Goal: Task Accomplishment & Management: Manage account settings

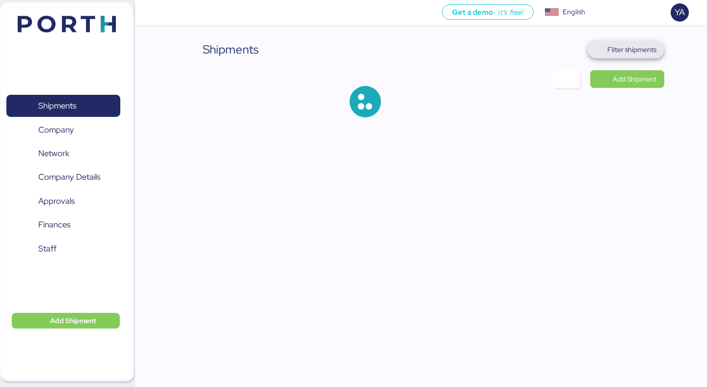
click at [646, 50] on span "Filter shipments" at bounding box center [631, 50] width 49 height 12
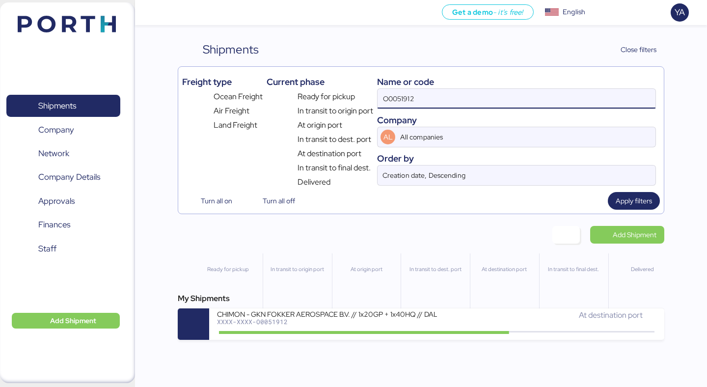
click at [524, 106] on input "O0051912" at bounding box center [517, 99] width 278 height 20
paste input "2188"
type input "O0052188"
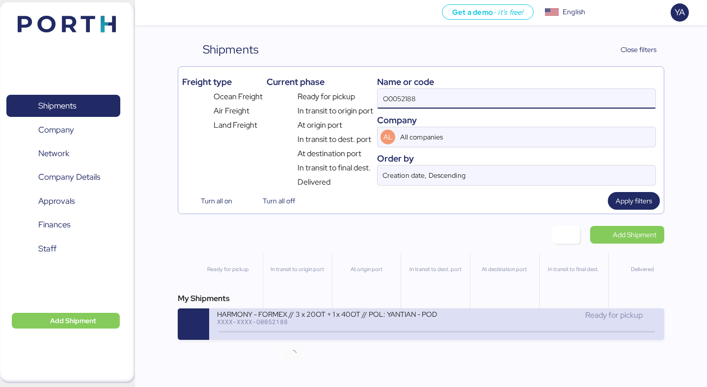
click at [284, 329] on icon at bounding box center [293, 332] width 47 height 11
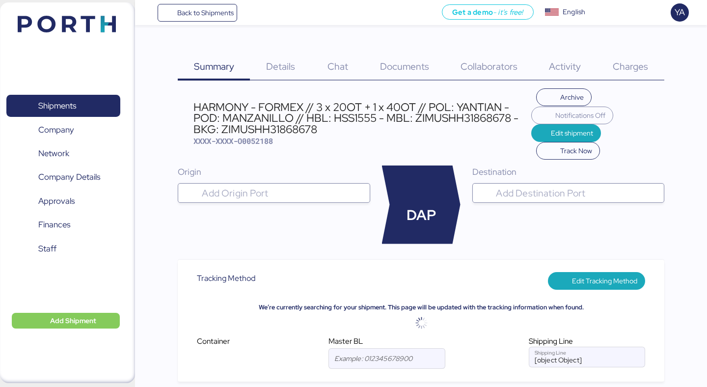
click at [281, 61] on span "Details" at bounding box center [280, 66] width 29 height 13
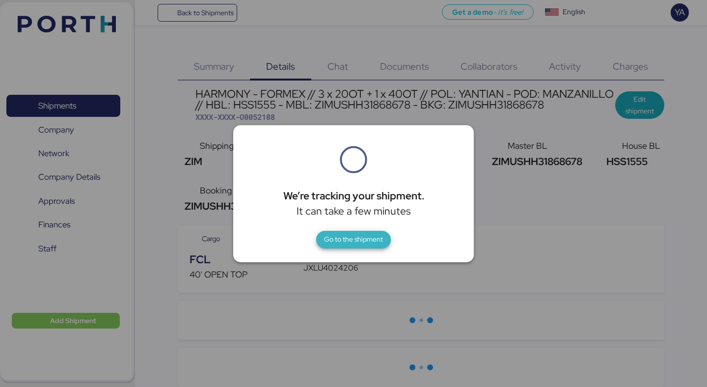
click at [351, 247] on span "Go to the shipment" at bounding box center [353, 240] width 75 height 18
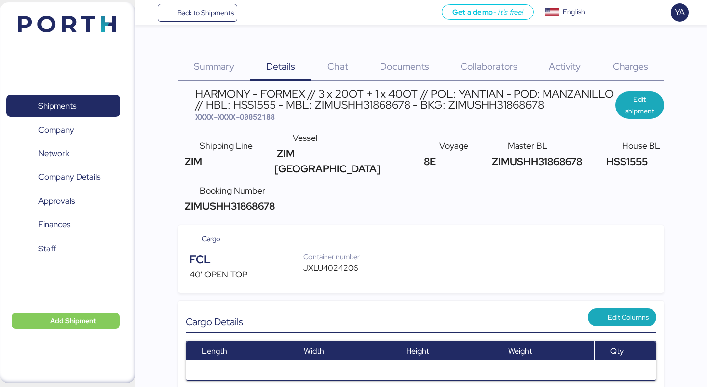
click at [405, 61] on span "Documents" at bounding box center [404, 66] width 49 height 13
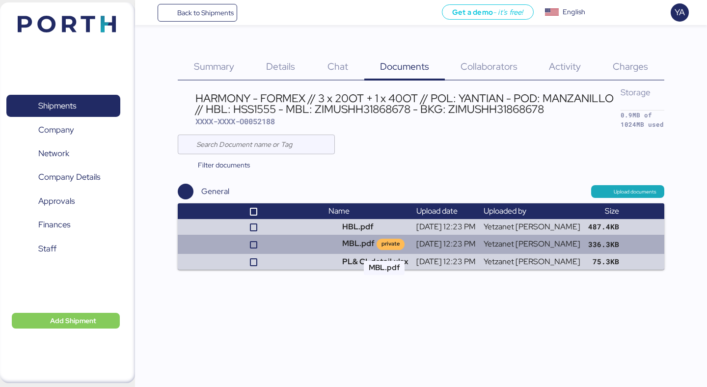
click at [369, 244] on td "MBL.pdf private" at bounding box center [369, 244] width 88 height 19
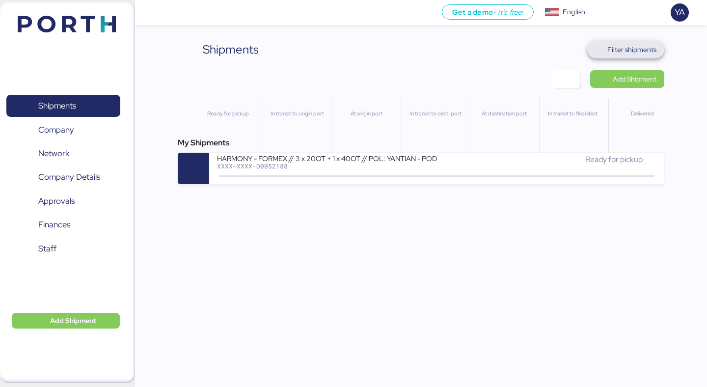
click at [631, 55] on span "Filter shipments" at bounding box center [625, 50] width 61 height 14
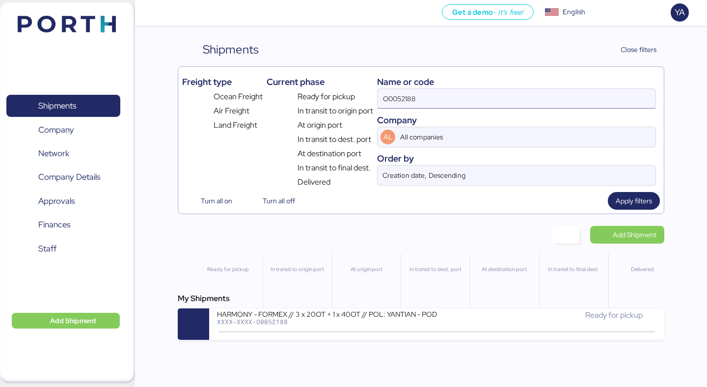
click at [519, 96] on input "O0052188" at bounding box center [517, 99] width 278 height 20
paste input "1264"
type input "O0051264"
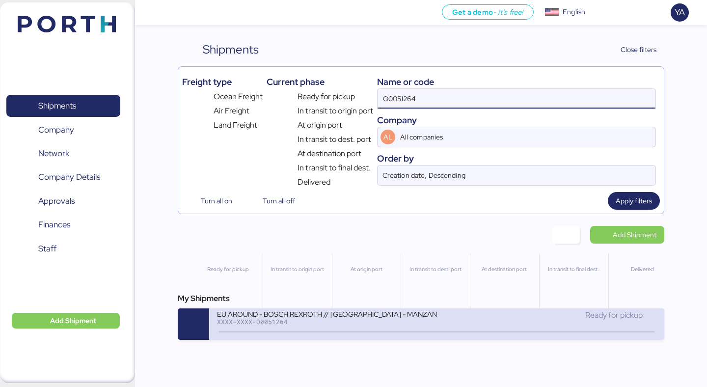
click at [424, 314] on div "EU AROUND - BOSCH REXROTH // [GEOGRAPHIC_DATA] - MANZANILLO // MBL: SNKO0202505…" at bounding box center [326, 313] width 219 height 8
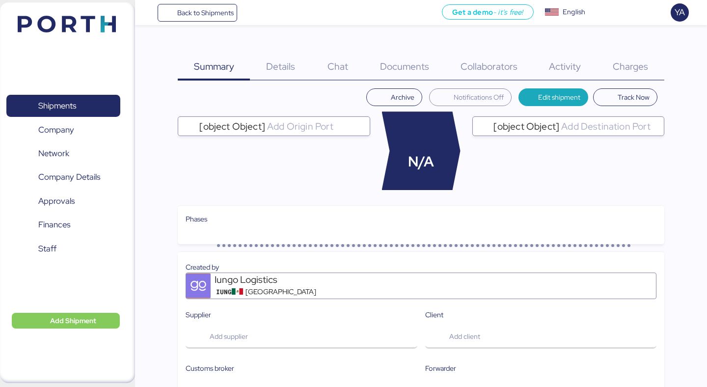
click at [644, 71] on span "Charges" at bounding box center [630, 66] width 35 height 13
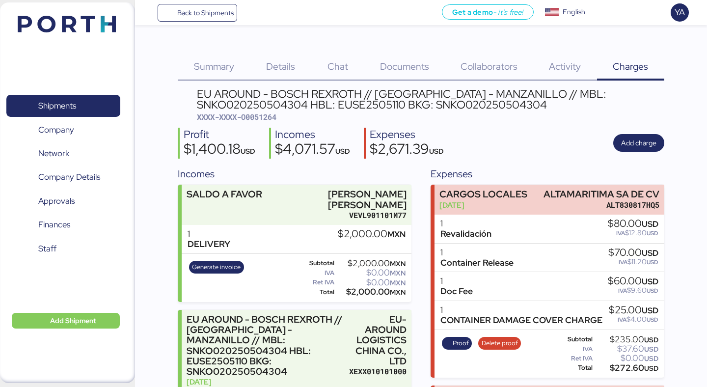
click at [215, 22] on div "Back to Shipments Get a demo - it’s free! Get a demo English Inglés English YA" at bounding box center [421, 12] width 572 height 25
click at [215, 17] on span "Back to Shipments" at bounding box center [205, 13] width 56 height 12
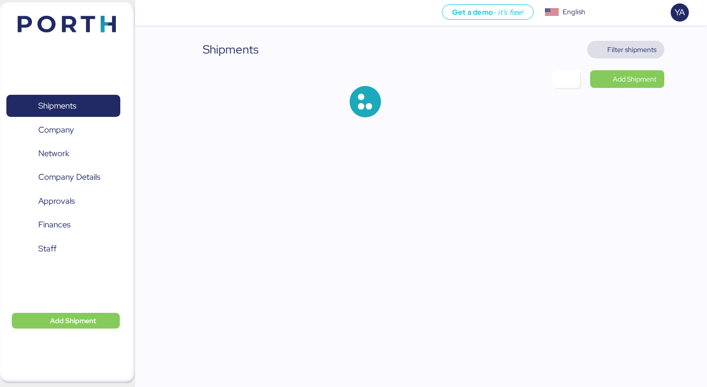
click at [613, 55] on span "Filter shipments" at bounding box center [631, 50] width 49 height 12
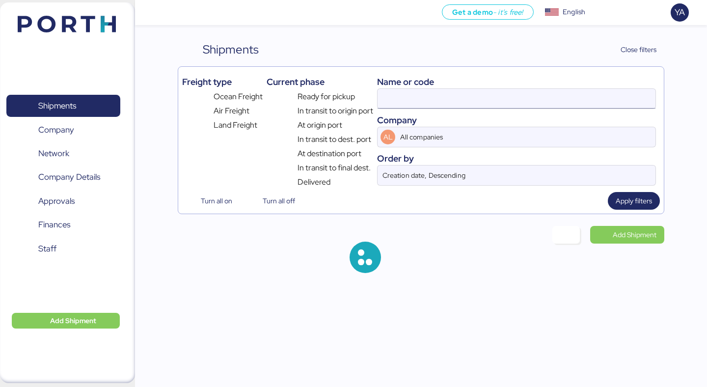
click at [494, 101] on input at bounding box center [517, 99] width 278 height 20
type input "bosch"
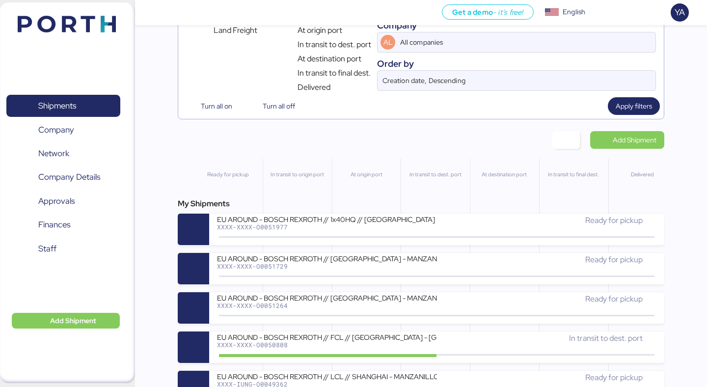
scroll to position [253, 0]
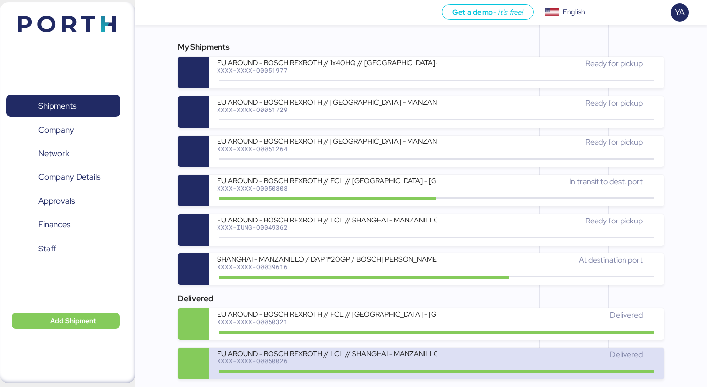
click at [312, 352] on div "EU AROUND - BOSCH REXROTH // LCL // SHANGHAI - MANZANILLO // MBL: YSGSF25020295…" at bounding box center [326, 353] width 219 height 8
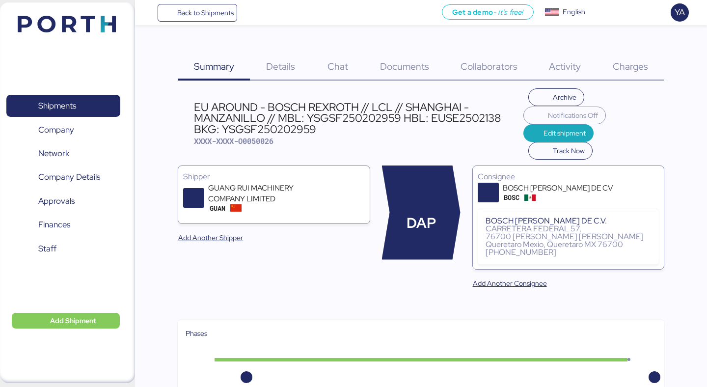
click at [629, 55] on div "Charges 0" at bounding box center [630, 61] width 67 height 40
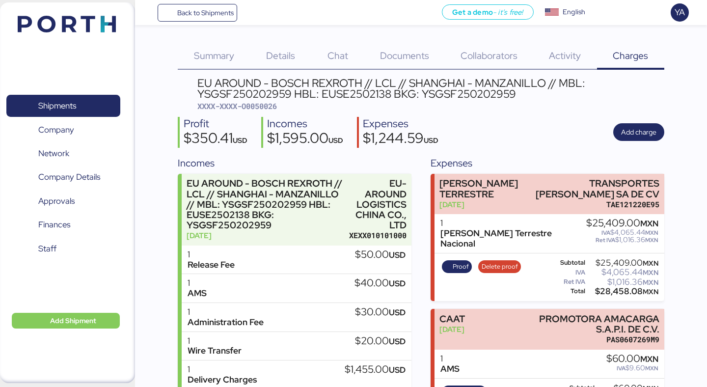
scroll to position [12, 0]
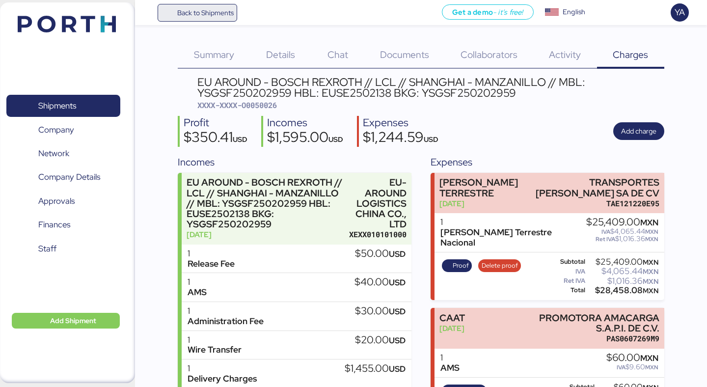
click at [220, 20] on span "Back to Shipments" at bounding box center [197, 13] width 73 height 18
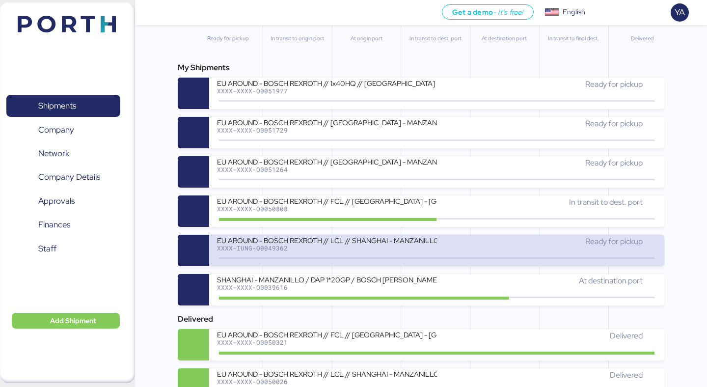
scroll to position [96, 0]
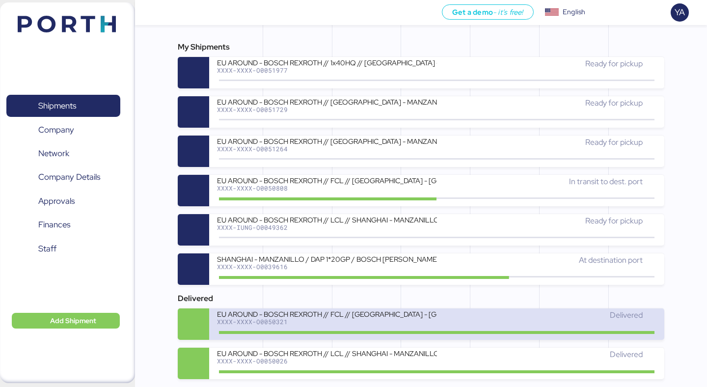
click at [316, 311] on div "EU AROUND - BOSCH REXROTH // FCL // SHANGHAI - MANZANILLO // MBL: 027F534976 HB…" at bounding box center [326, 313] width 219 height 8
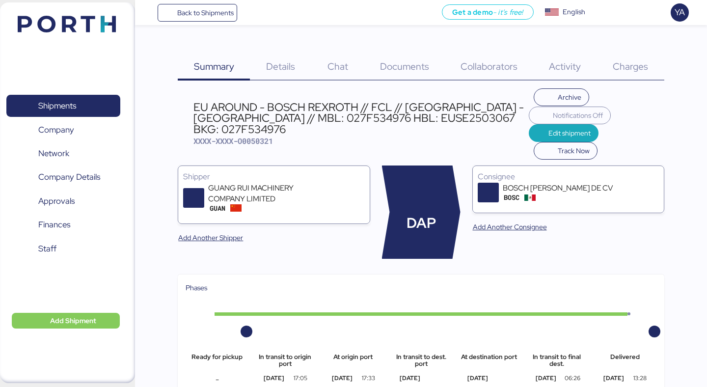
click at [426, 52] on div "Documents 0" at bounding box center [404, 61] width 81 height 40
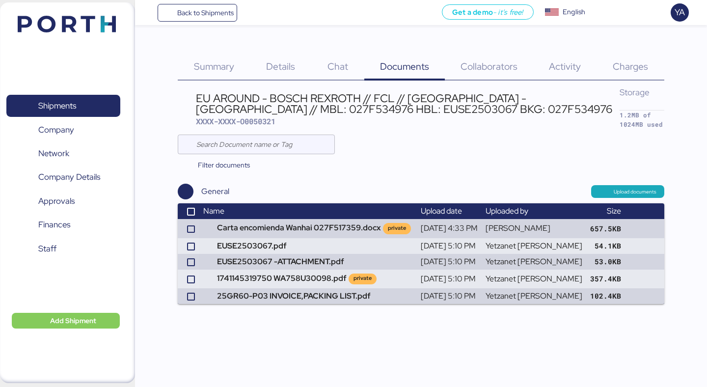
click at [286, 62] on span "Details" at bounding box center [280, 66] width 29 height 13
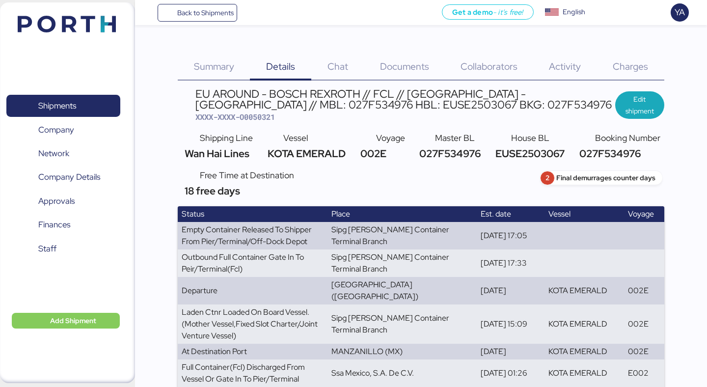
click at [632, 56] on div "Charges 0" at bounding box center [630, 61] width 67 height 40
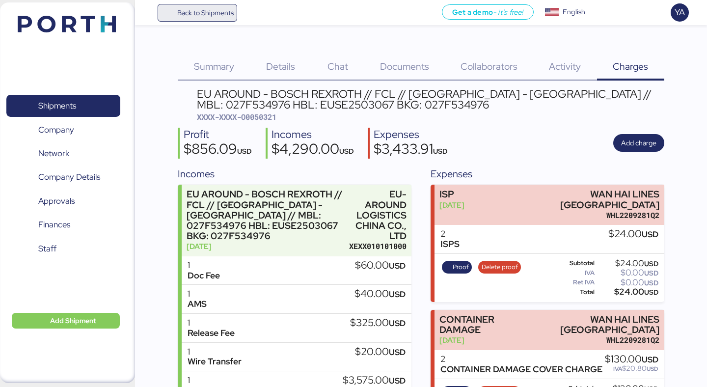
click at [223, 14] on span "Back to Shipments" at bounding box center [205, 13] width 56 height 12
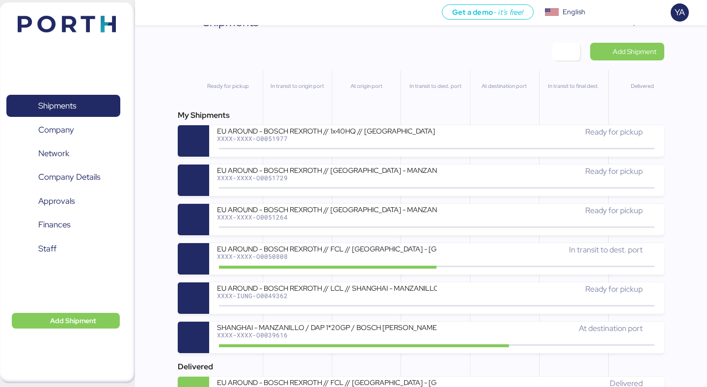
scroll to position [96, 0]
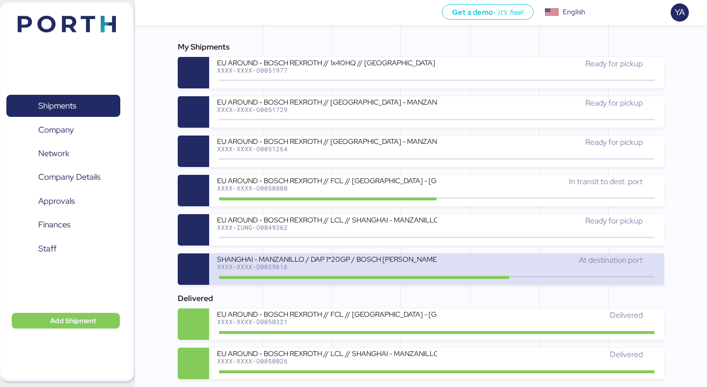
click at [347, 254] on div "SHANGHAI - MANZANILLO / DAP 1*20GP / BOSCH REXROTH SA DE CV" at bounding box center [326, 258] width 219 height 8
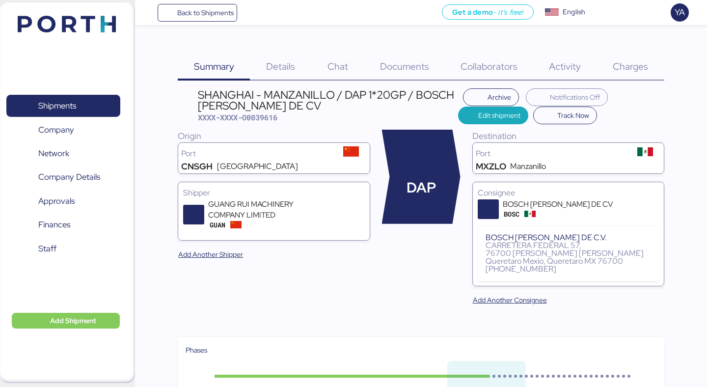
click at [635, 70] on span "Charges" at bounding box center [630, 66] width 35 height 13
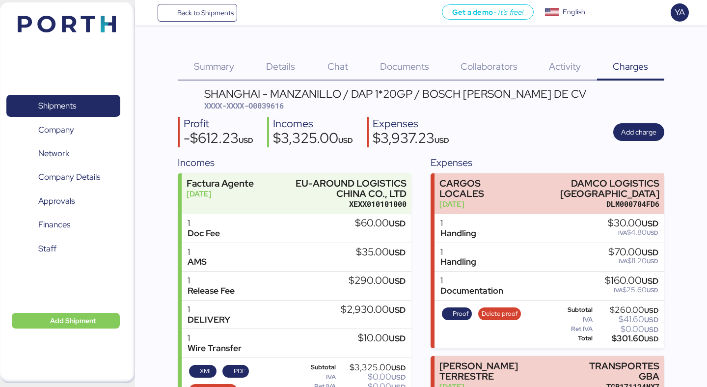
click at [259, 62] on div "Details 0" at bounding box center [280, 61] width 61 height 40
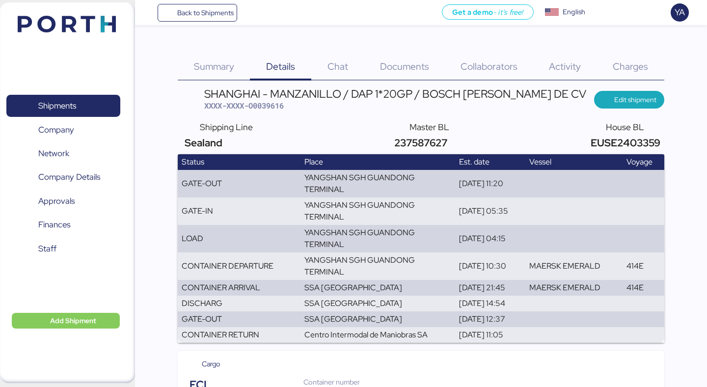
scroll to position [133, 0]
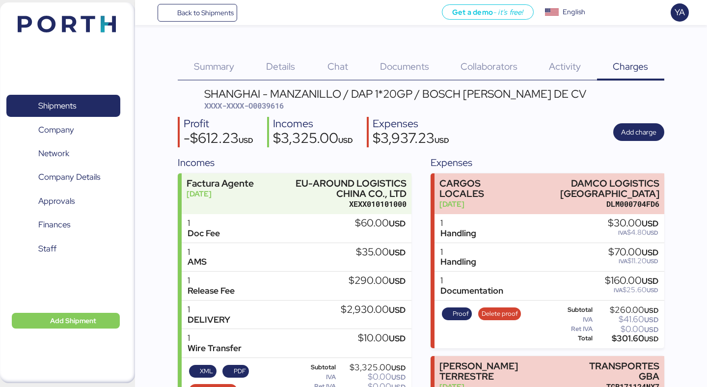
click at [276, 71] on span "Details" at bounding box center [280, 66] width 29 height 13
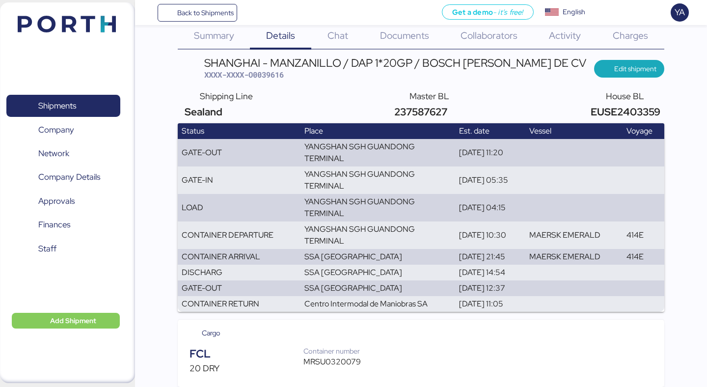
scroll to position [12, 0]
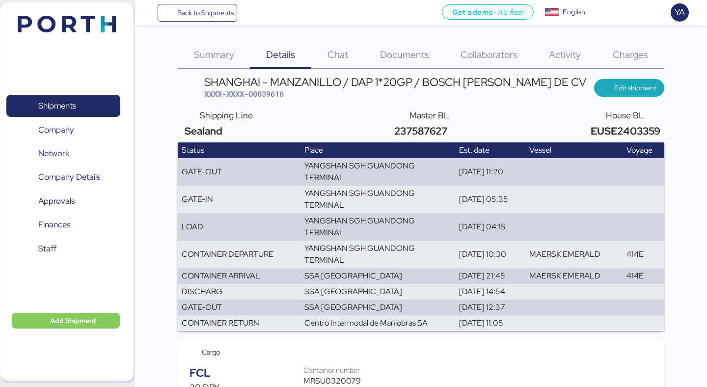
click at [620, 51] on span "Charges" at bounding box center [630, 54] width 35 height 13
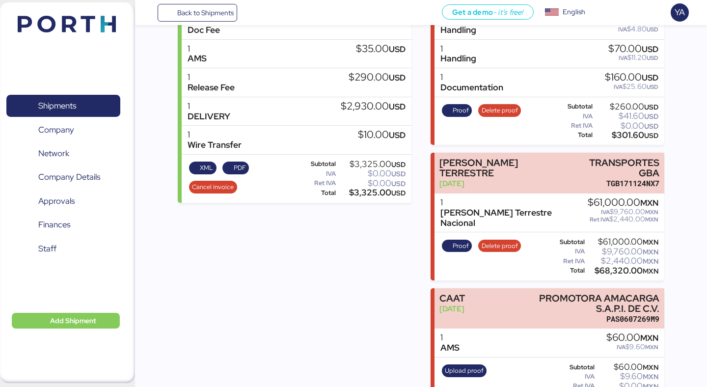
scroll to position [200, 0]
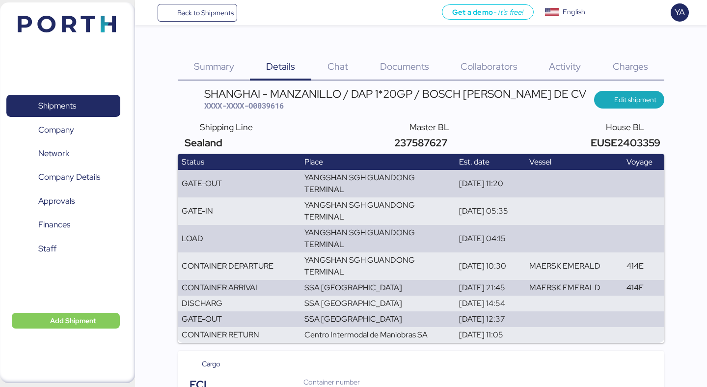
click at [604, 65] on div "Charges 0" at bounding box center [630, 61] width 67 height 40
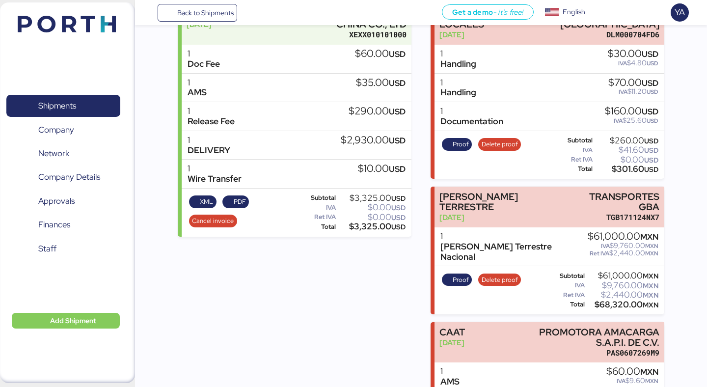
scroll to position [126, 0]
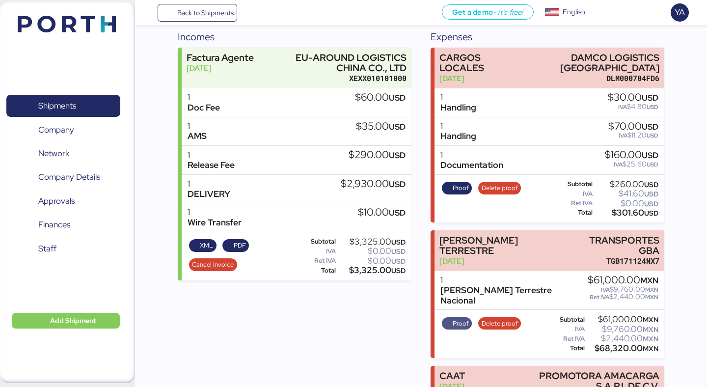
click at [466, 318] on span "Proof" at bounding box center [461, 323] width 16 height 11
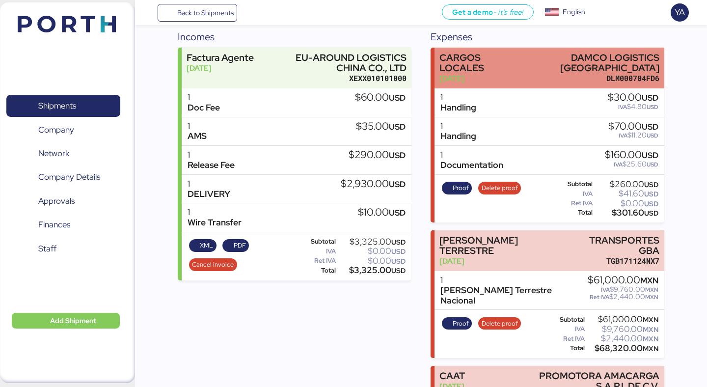
scroll to position [0, 0]
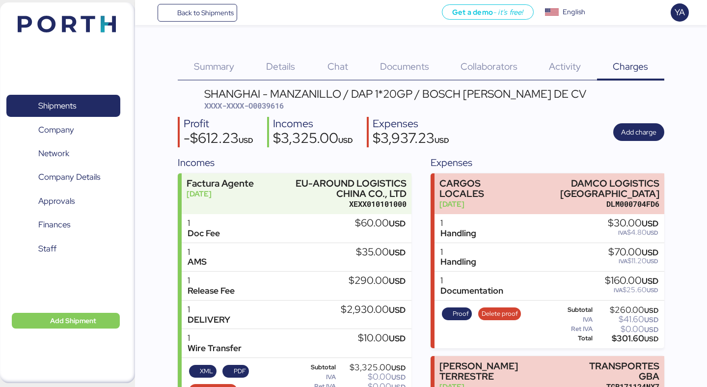
click at [293, 62] on span "Details" at bounding box center [280, 66] width 29 height 13
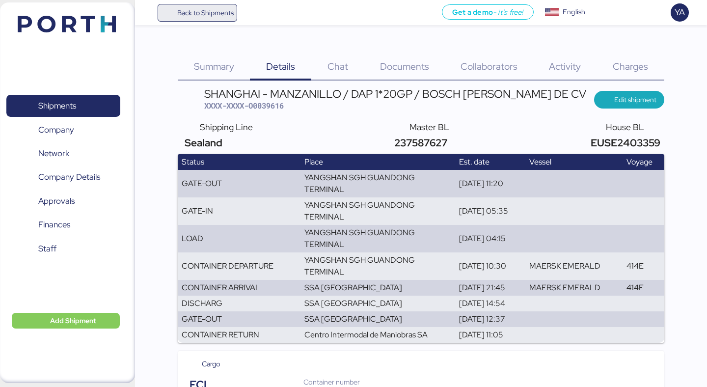
click at [203, 7] on span "Back to Shipments" at bounding box center [205, 13] width 56 height 12
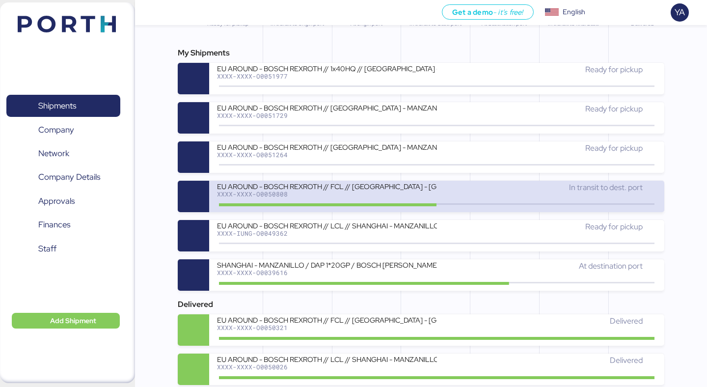
scroll to position [94, 0]
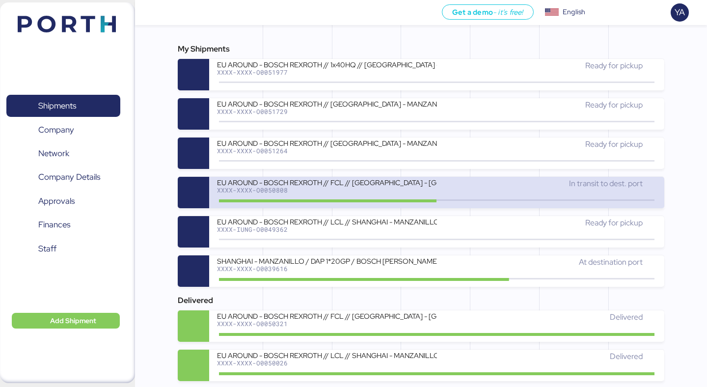
click at [484, 188] on div "In transit to dest. port" at bounding box center [546, 184] width 219 height 12
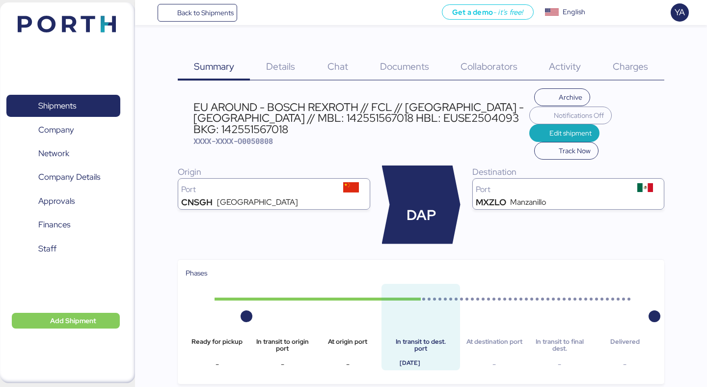
click at [631, 51] on div "Charges 0" at bounding box center [630, 61] width 67 height 40
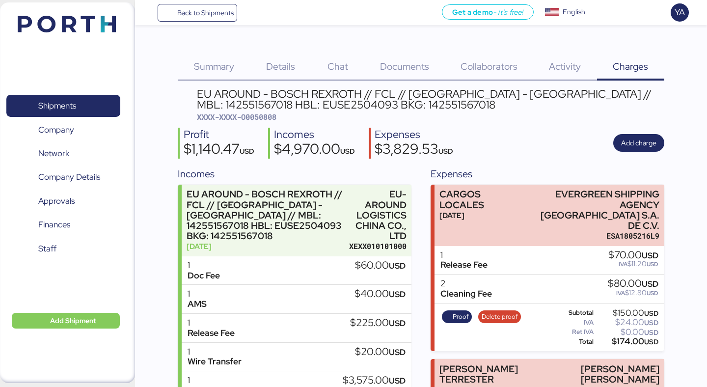
click at [335, 62] on span "Chat" at bounding box center [338, 66] width 21 height 13
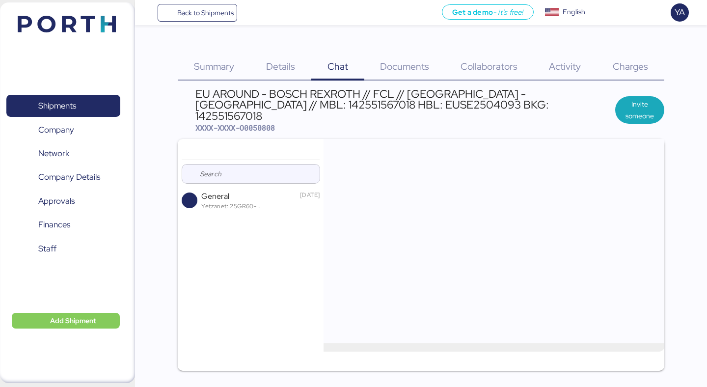
click at [411, 85] on div "Summary 0 Details 0 Chat 0 Documents 0 Collaborators 0 Activity 0 Charges 0 EU …" at bounding box center [421, 206] width 486 height 330
click at [411, 67] on span "Documents" at bounding box center [404, 66] width 49 height 13
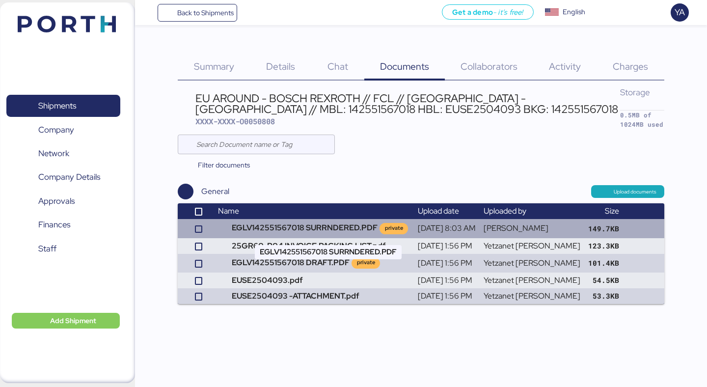
click at [312, 227] on td "EGLV142551567018 SURRNDERED.PDF private" at bounding box center [313, 228] width 199 height 19
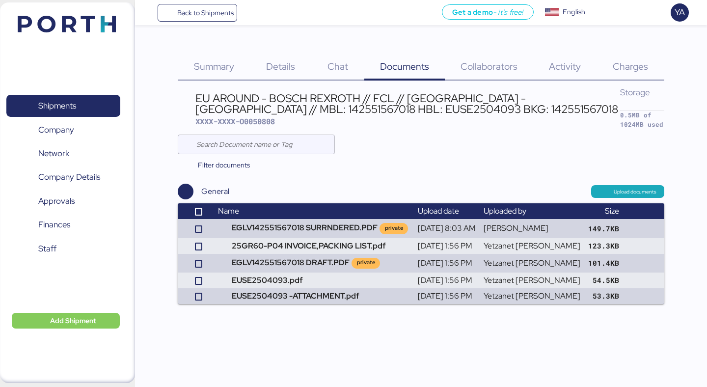
click at [614, 66] on span "Charges" at bounding box center [630, 66] width 35 height 13
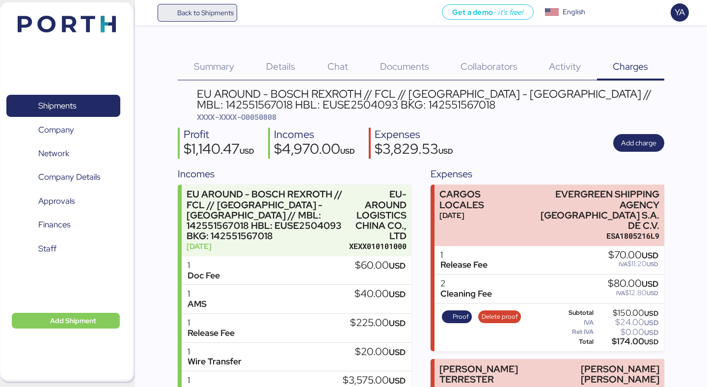
click at [225, 10] on span "Back to Shipments" at bounding box center [205, 13] width 56 height 12
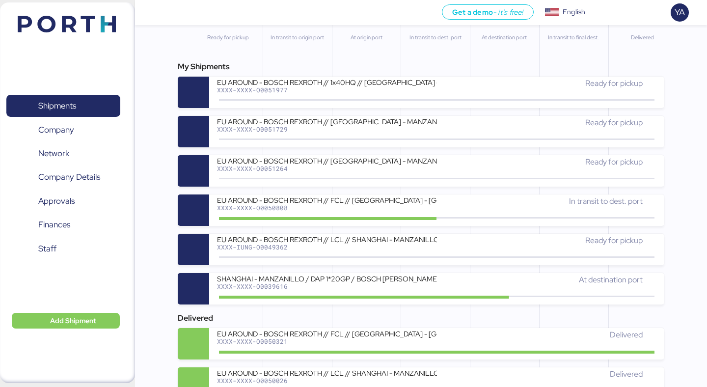
scroll to position [89, 0]
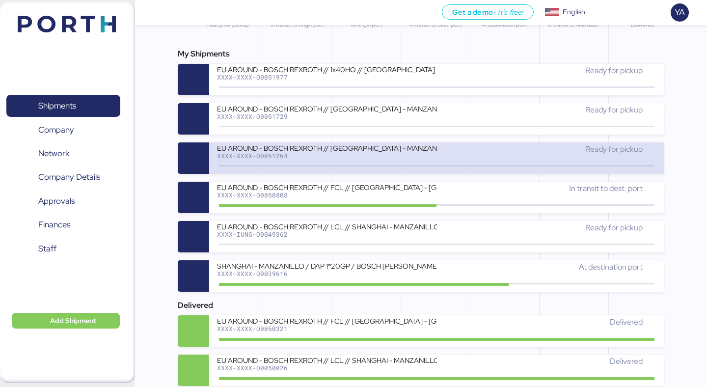
click at [396, 152] on div "EU AROUND - BOSCH REXROTH // SHANGHAI - MANZANILLO // MBL: SNKO020250504304 HBL…" at bounding box center [326, 147] width 219 height 8
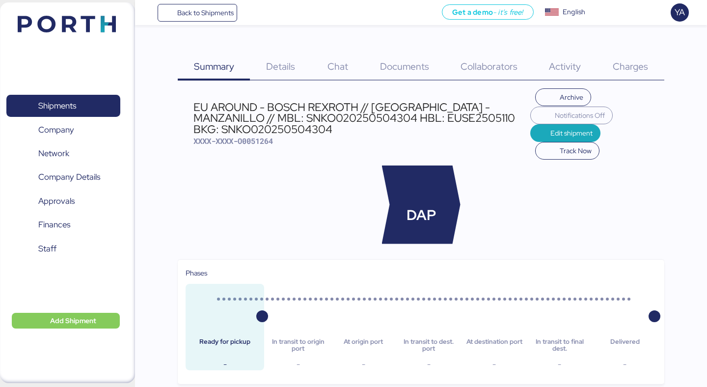
click at [649, 65] on div "Charges 0" at bounding box center [630, 61] width 67 height 40
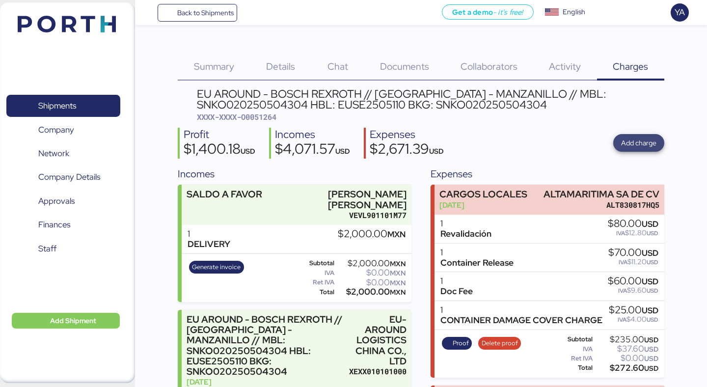
click at [620, 139] on span "Add charge" at bounding box center [638, 143] width 51 height 18
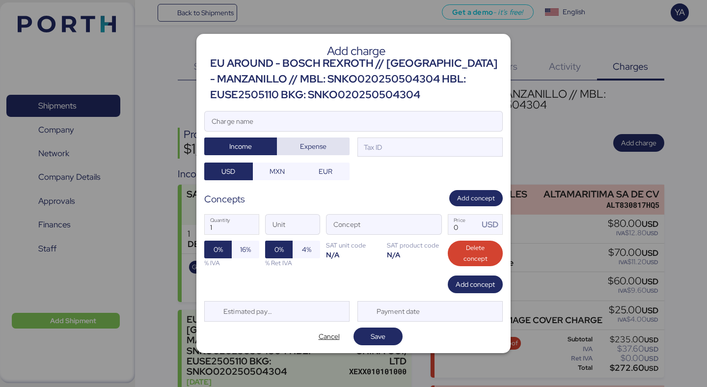
click at [315, 142] on span "Expense" at bounding box center [313, 146] width 27 height 12
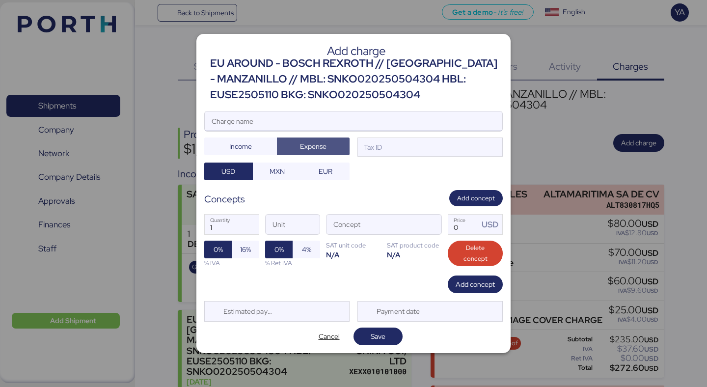
click at [332, 122] on input "Charge name" at bounding box center [354, 121] width 298 height 20
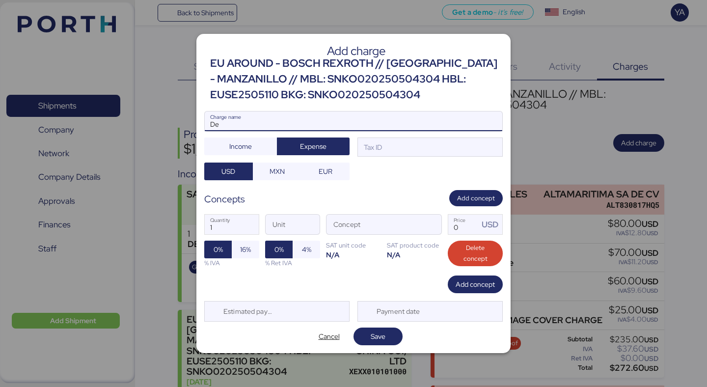
type input "D"
type input "C"
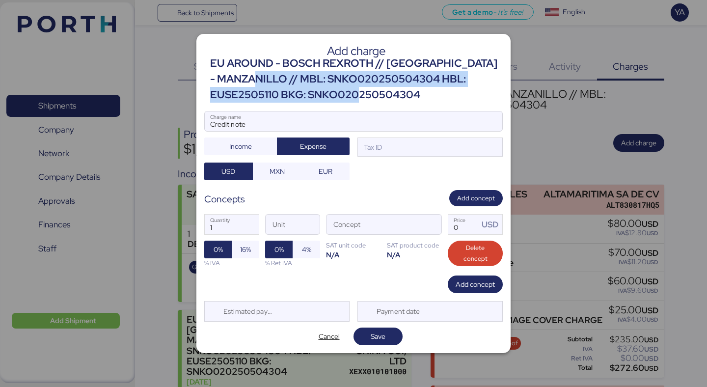
drag, startPoint x: 451, startPoint y: 98, endPoint x: 293, endPoint y: 73, distance: 160.5
click at [293, 73] on div "EU AROUND - BOSCH REXROTH // SHANGHAI - MANZANILLO // MBL: SNKO020250504304 HBL…" at bounding box center [356, 79] width 293 height 48
copy div "MBL: SNKO020250504304 HBL: EUSE2505110 BKG: SNKO020250504304"
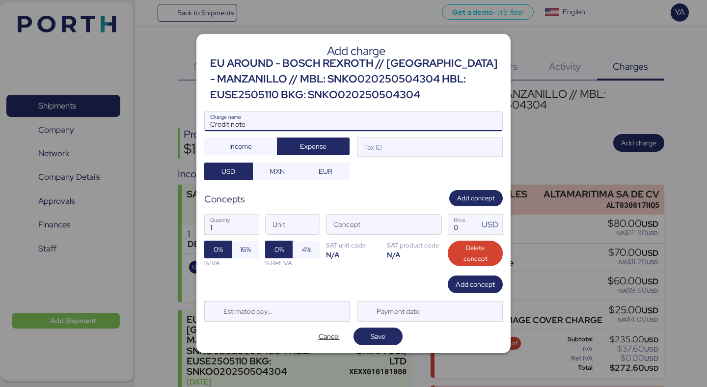
click at [356, 125] on input "Credit note" at bounding box center [354, 121] width 298 height 20
paste input "MBL: SNKO020250504304 HBL: EUSE2505110 BKG: SNKO020250504304"
click at [242, 124] on input "Credit note// MBL: SNKO020250504304 HBL: EUSE2505110 BKG: SNKO020250504304" at bounding box center [354, 121] width 298 height 20
click at [245, 125] on input "Credit note// MBL: SNKO020250504304 HBL: EUSE2505110 BKG: SNKO020250504304" at bounding box center [354, 121] width 298 height 20
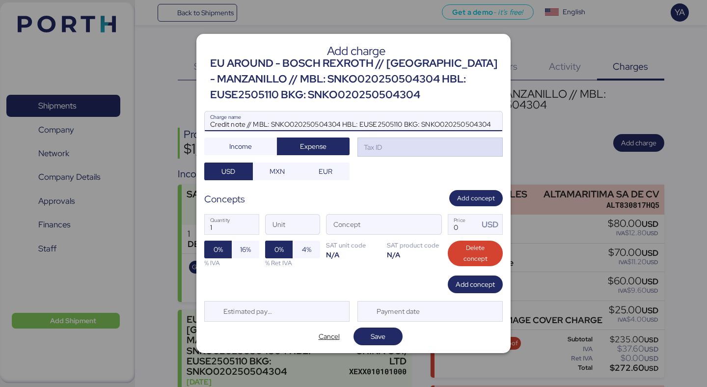
type input "Credit note // MBL: SNKO020250504304 HBL: EUSE2505110 BKG: SNKO020250504304"
click at [384, 151] on div "Tax ID" at bounding box center [429, 147] width 145 height 20
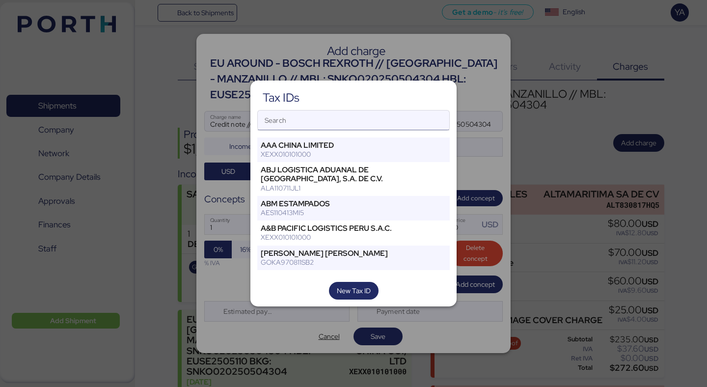
click at [366, 124] on input "Search" at bounding box center [354, 120] width 192 height 20
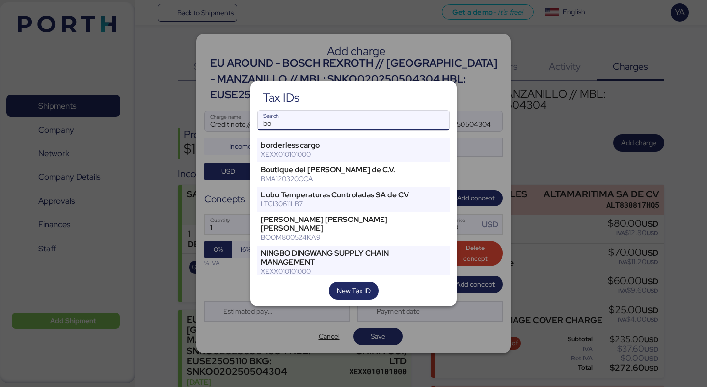
type input "b"
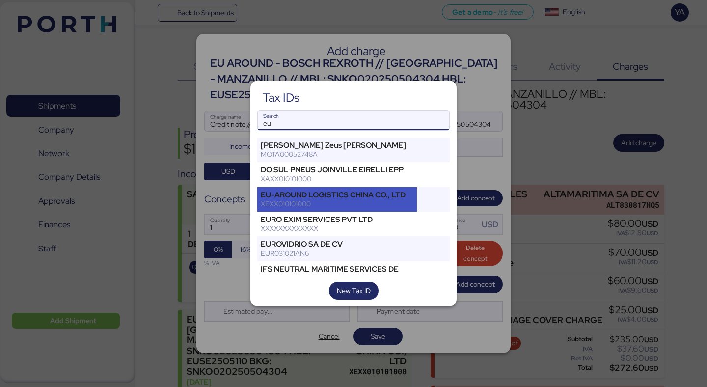
type input "eu"
click at [321, 199] on div "EU-AROUND LOGISTICS CHINA CO., LTD" at bounding box center [337, 195] width 153 height 9
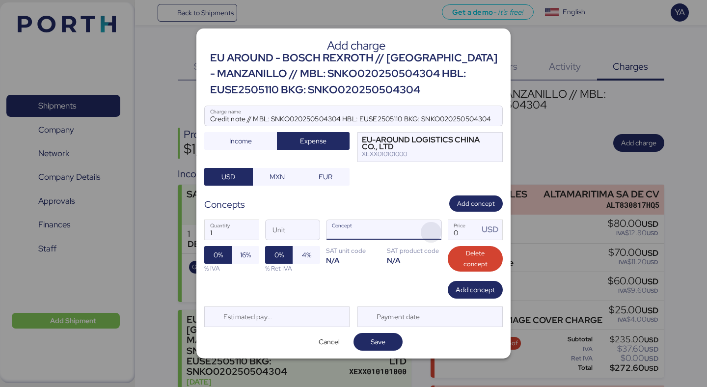
click at [433, 232] on span "button" at bounding box center [431, 232] width 21 height 21
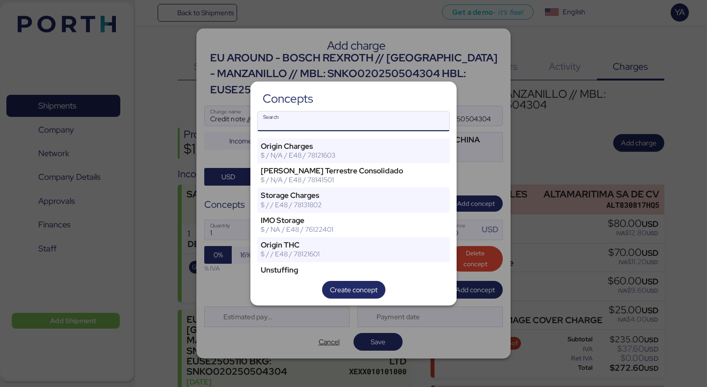
click at [398, 119] on input "Search" at bounding box center [354, 121] width 192 height 20
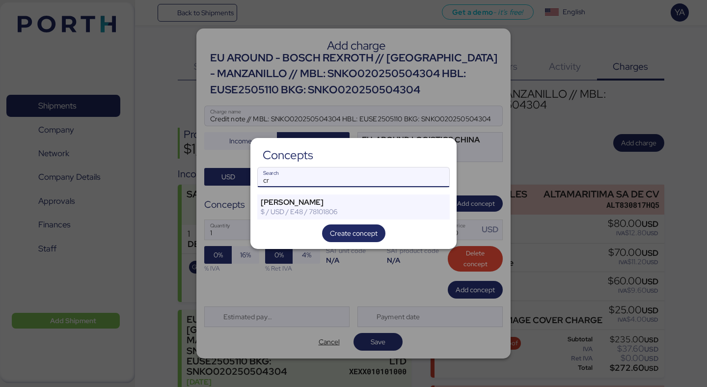
type input "c"
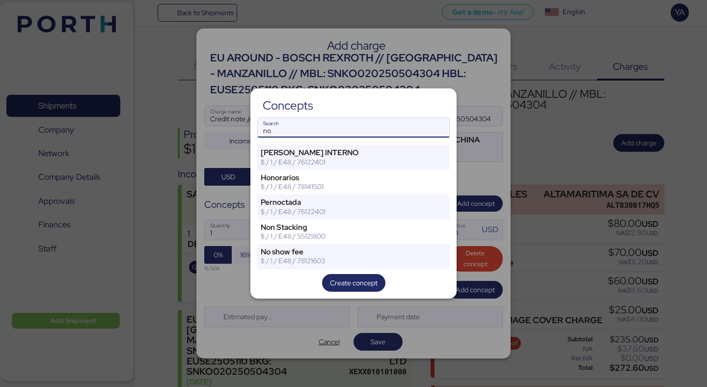
type input "n"
type input "N"
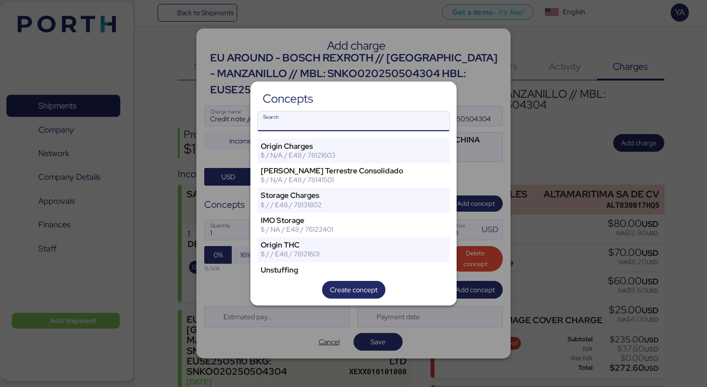
type input "C"
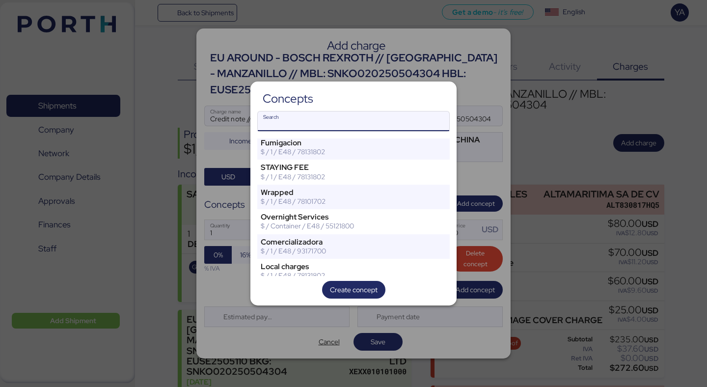
scroll to position [3575, 0]
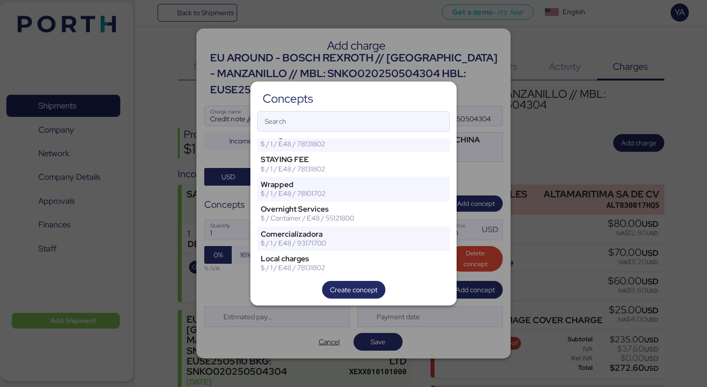
click at [312, 335] on div at bounding box center [353, 193] width 707 height 387
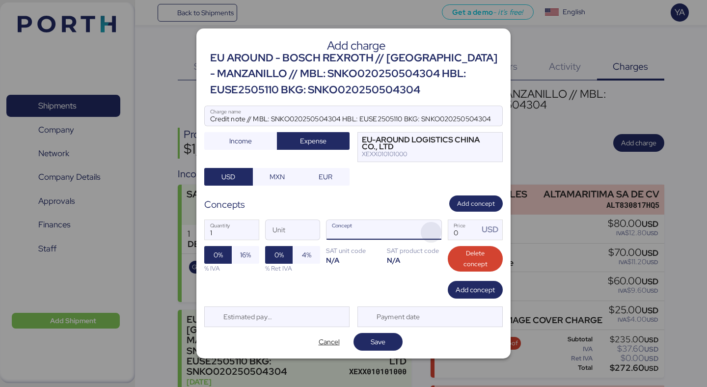
click at [429, 230] on span "button" at bounding box center [431, 232] width 21 height 21
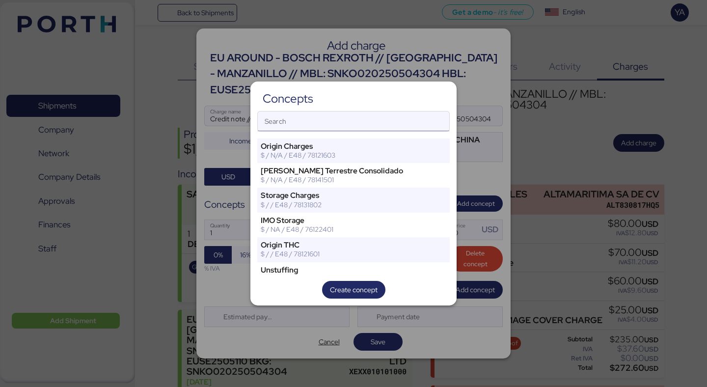
click at [389, 130] on input "Search" at bounding box center [354, 121] width 192 height 20
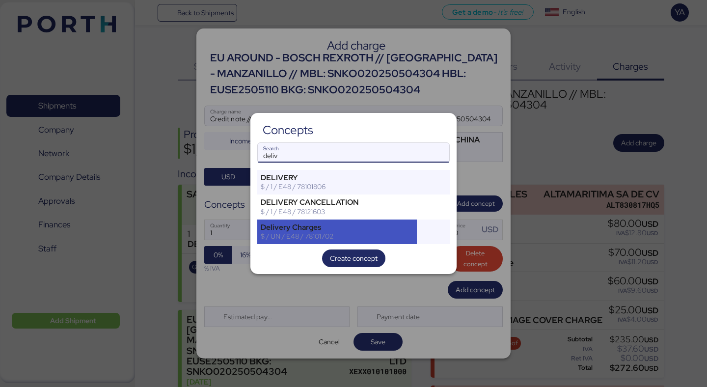
type input "deliv"
click at [357, 223] on div "Delivery Charges" at bounding box center [337, 227] width 153 height 9
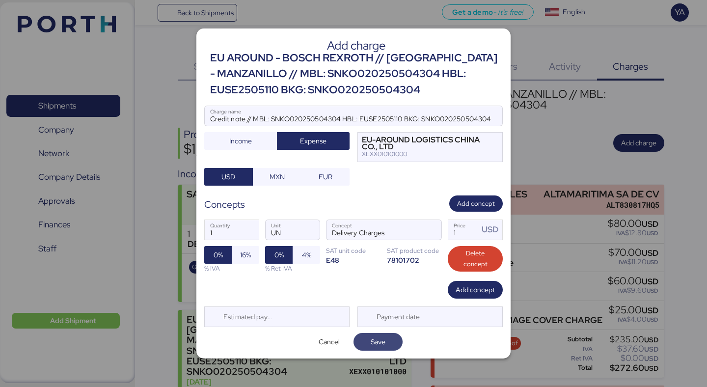
click at [378, 343] on span "Save" at bounding box center [378, 342] width 15 height 12
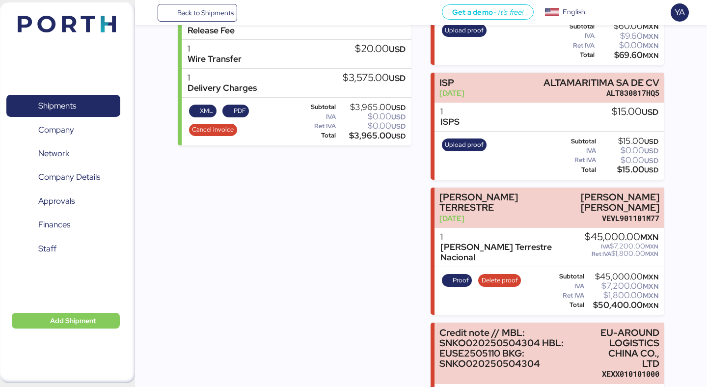
scroll to position [514, 0]
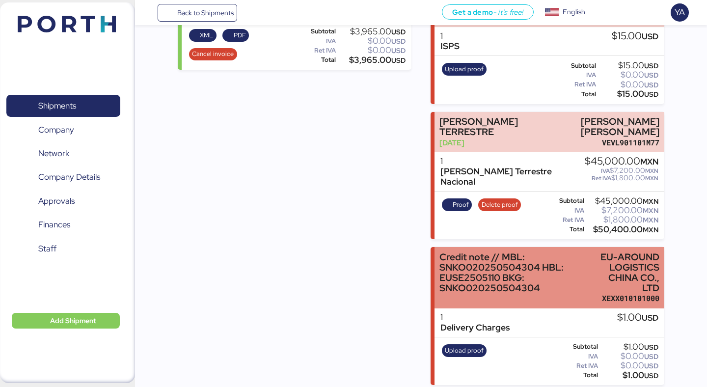
click at [540, 277] on div "Credit note // MBL: SNKO020250504304 HBL: EUSE2505110 BKG: SNKO020250504304" at bounding box center [513, 273] width 148 height 42
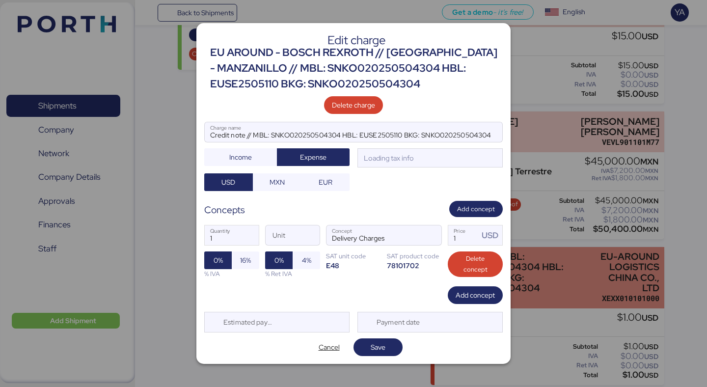
scroll to position [0, 0]
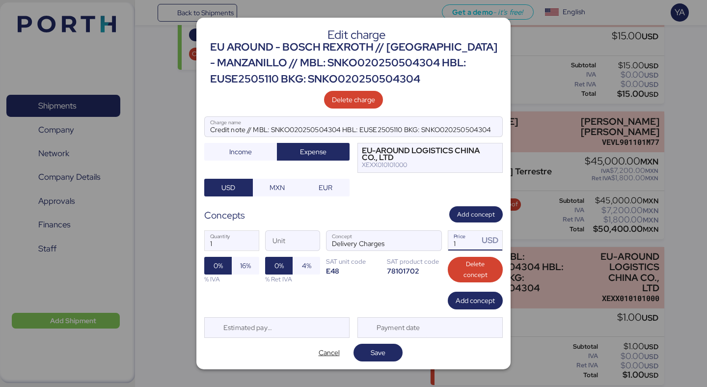
click at [464, 239] on input "1" at bounding box center [463, 241] width 30 height 20
type input "890"
click at [378, 349] on span "Save" at bounding box center [378, 353] width 15 height 12
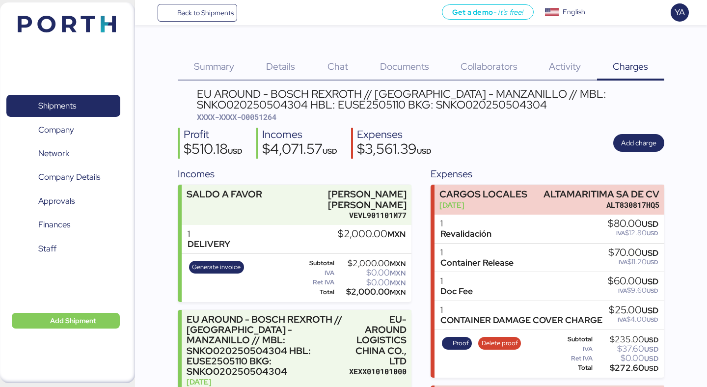
click at [270, 118] on span "XXXX-XXXX-O0051264" at bounding box center [237, 117] width 80 height 10
copy span "O0051264"
